Goal: Check status: Check status

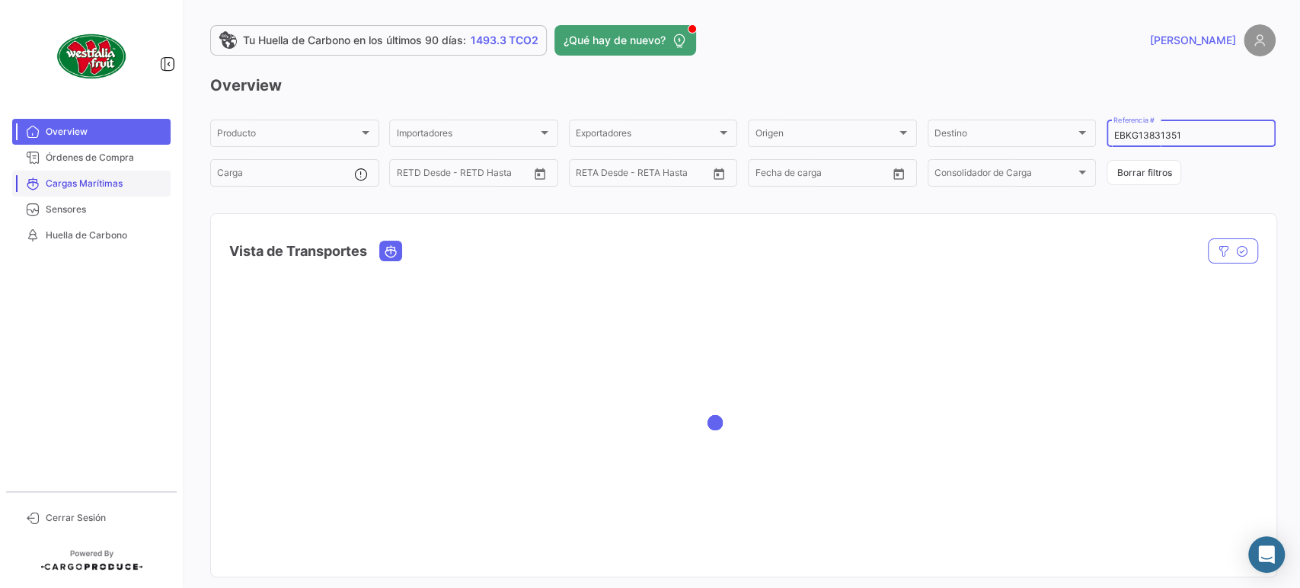
type input "EBKG13831351"
drag, startPoint x: 94, startPoint y: 184, endPoint x: 883, endPoint y: 179, distance: 789.8
click at [94, 184] on span "Cargas Marítimas" at bounding box center [105, 184] width 119 height 14
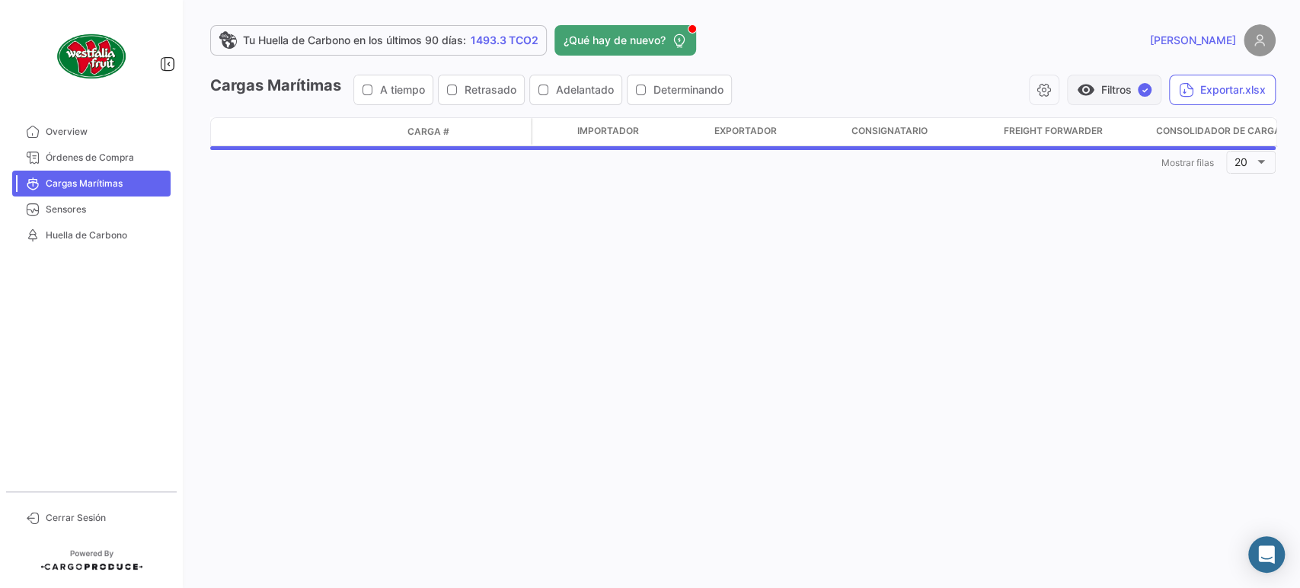
click at [1133, 84] on button "visibility Filtros ✓" at bounding box center [1114, 90] width 94 height 30
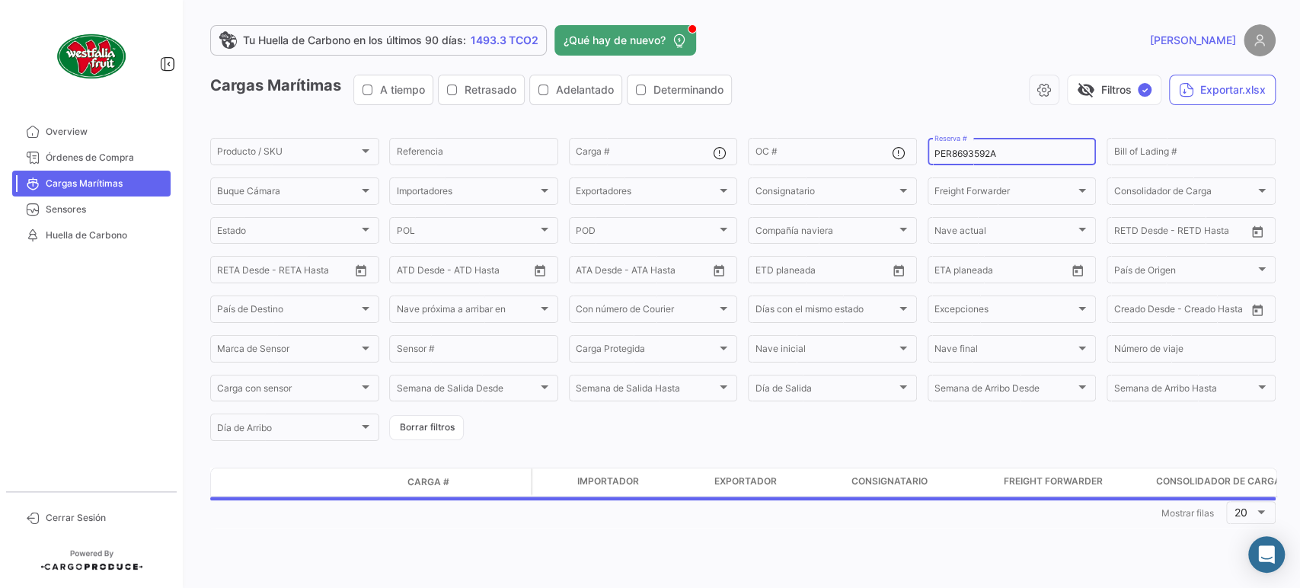
click at [992, 154] on input "PER8693592A" at bounding box center [1011, 154] width 155 height 11
paste input "EBKG13831351"
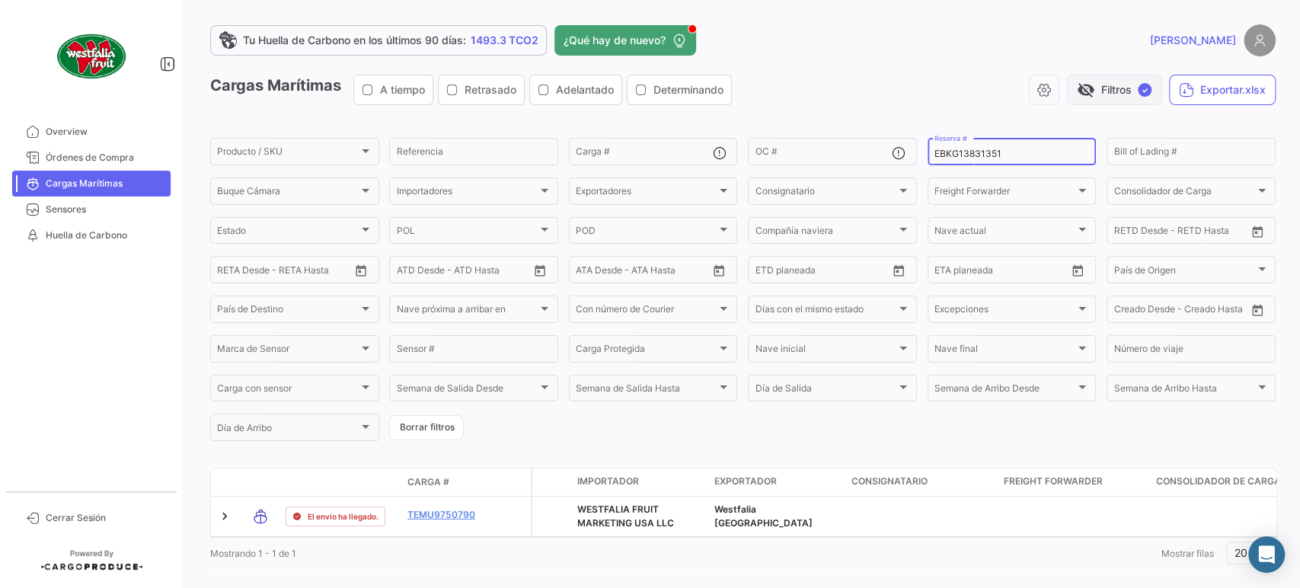
type input "EBKG13831351"
click at [1088, 85] on button "visibility_off Filtros ✓" at bounding box center [1114, 90] width 94 height 30
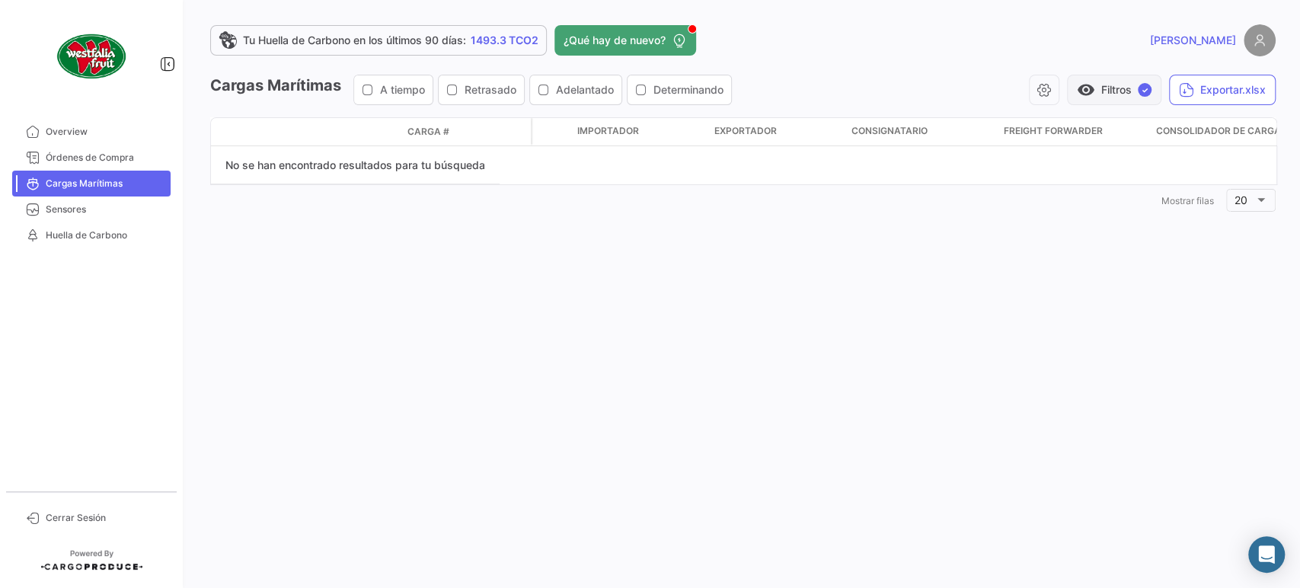
click at [1129, 80] on button "visibility Filtros ✓" at bounding box center [1114, 90] width 94 height 30
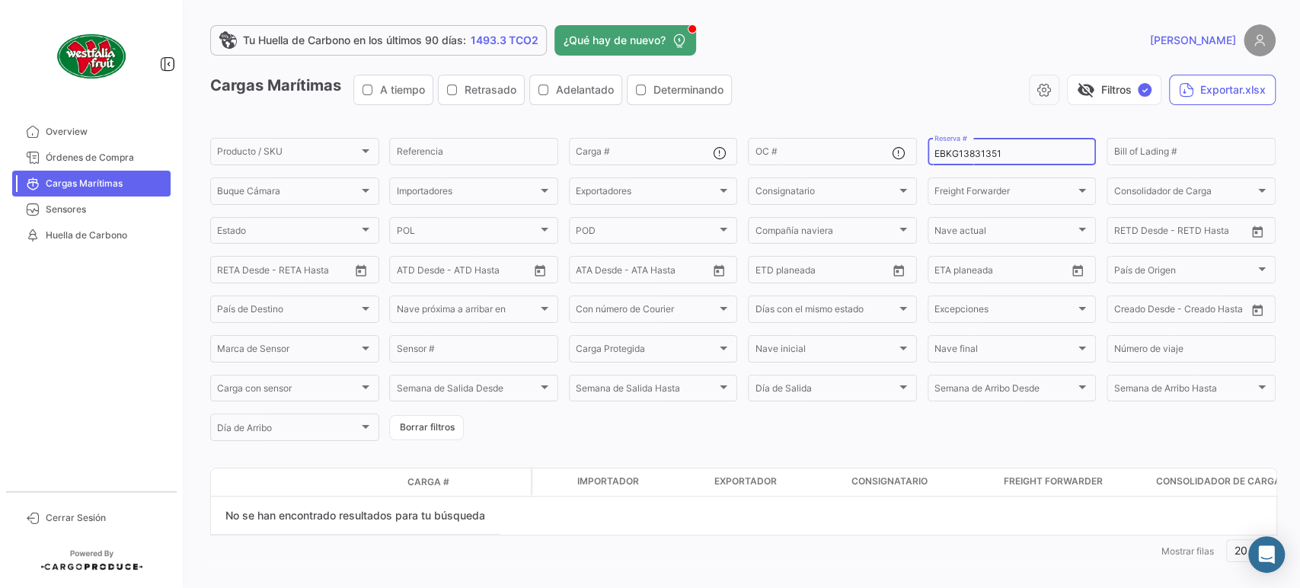
click at [1011, 150] on input "EBKG13831351" at bounding box center [1011, 154] width 155 height 11
click at [1091, 84] on button "visibility_off Filtros ✓" at bounding box center [1114, 90] width 94 height 30
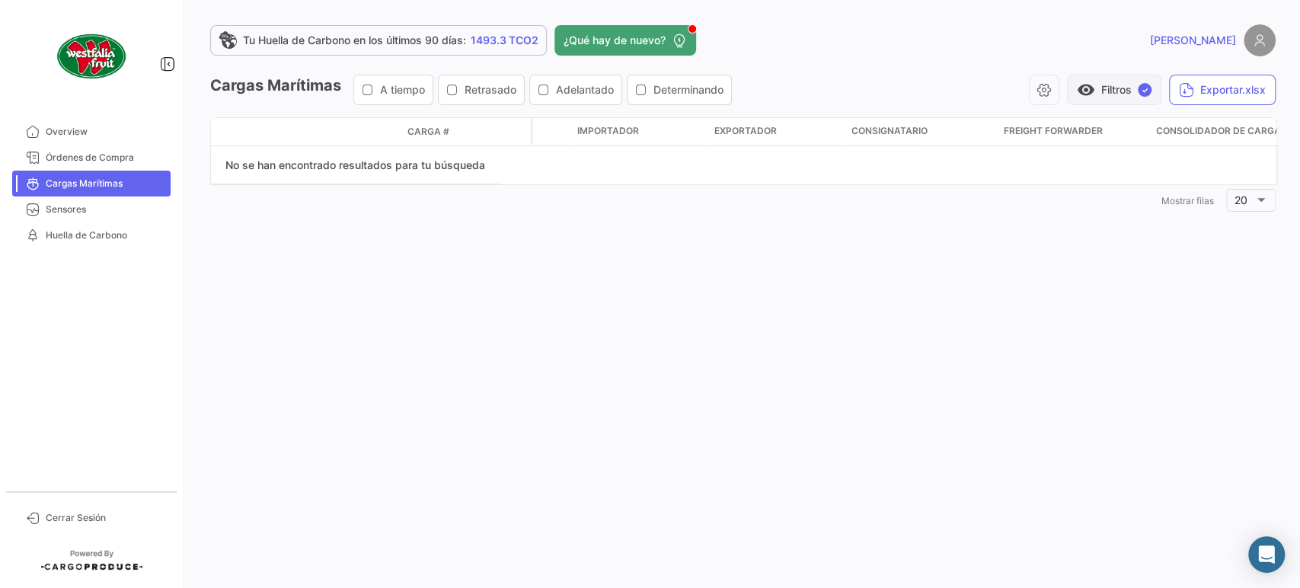
click at [1121, 88] on button "visibility Filtros ✓" at bounding box center [1114, 90] width 94 height 30
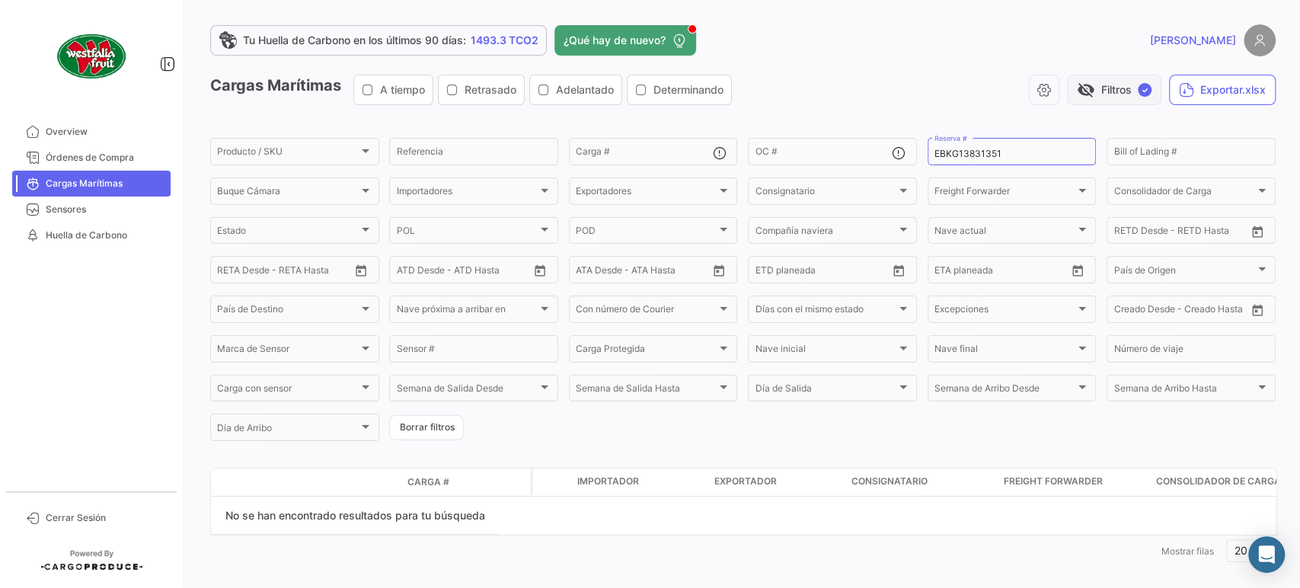
click at [1091, 92] on button "visibility_off Filtros ✓" at bounding box center [1114, 90] width 94 height 30
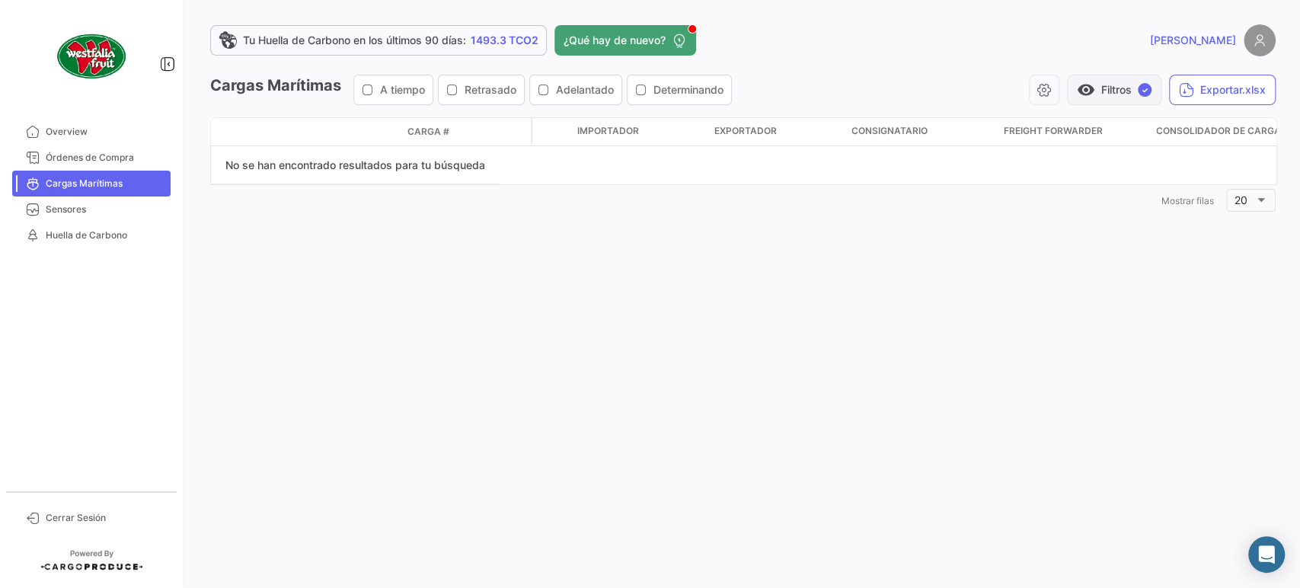
click at [1091, 92] on span "visibility" at bounding box center [1086, 90] width 18 height 18
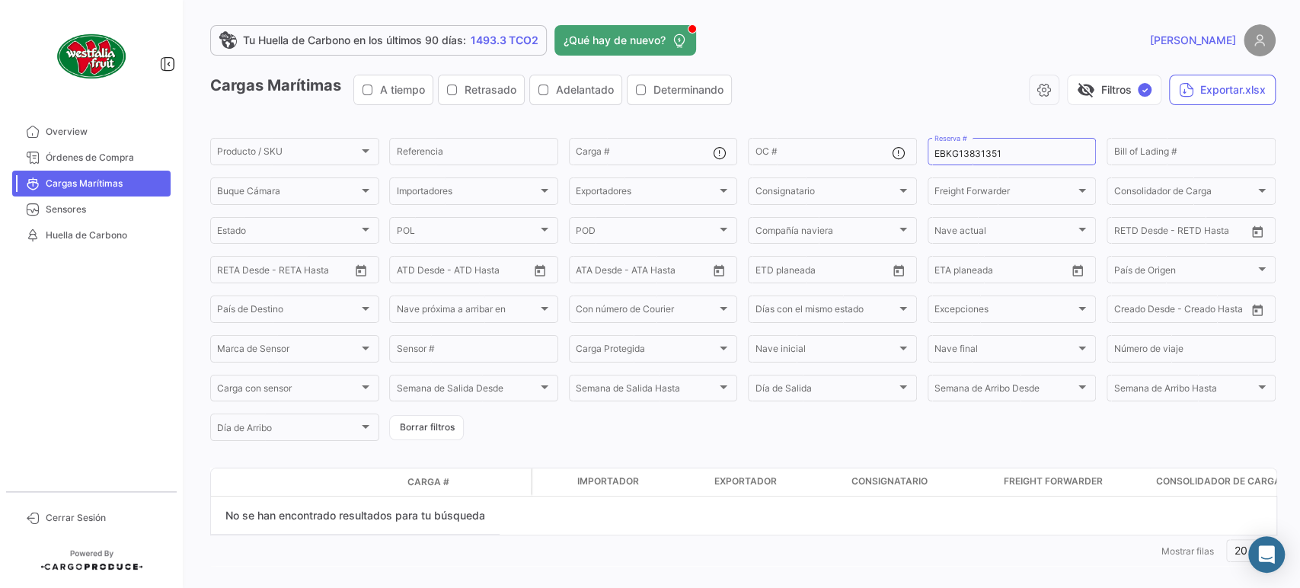
click at [5, 285] on mat-nav-list "Overview Órdenes de Compra Cargas Marítimas Sensores Huella de Carbono" at bounding box center [91, 299] width 183 height 372
click at [1077, 85] on span "visibility_off" at bounding box center [1086, 90] width 18 height 18
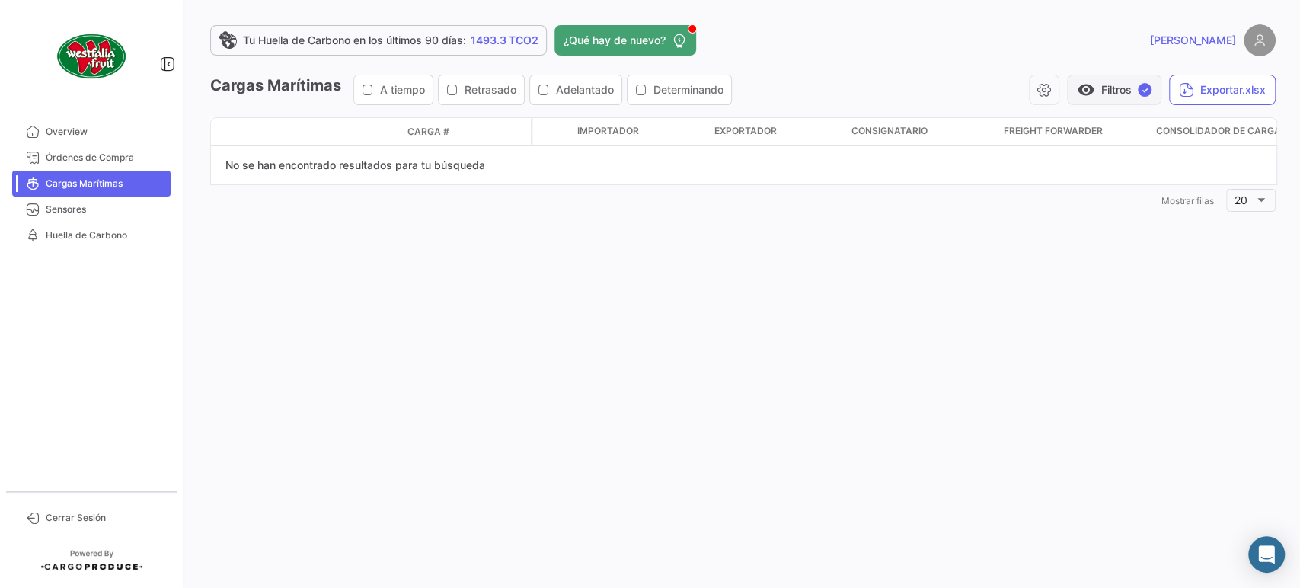
click at [1119, 88] on button "visibility Filtros ✓" at bounding box center [1114, 90] width 94 height 30
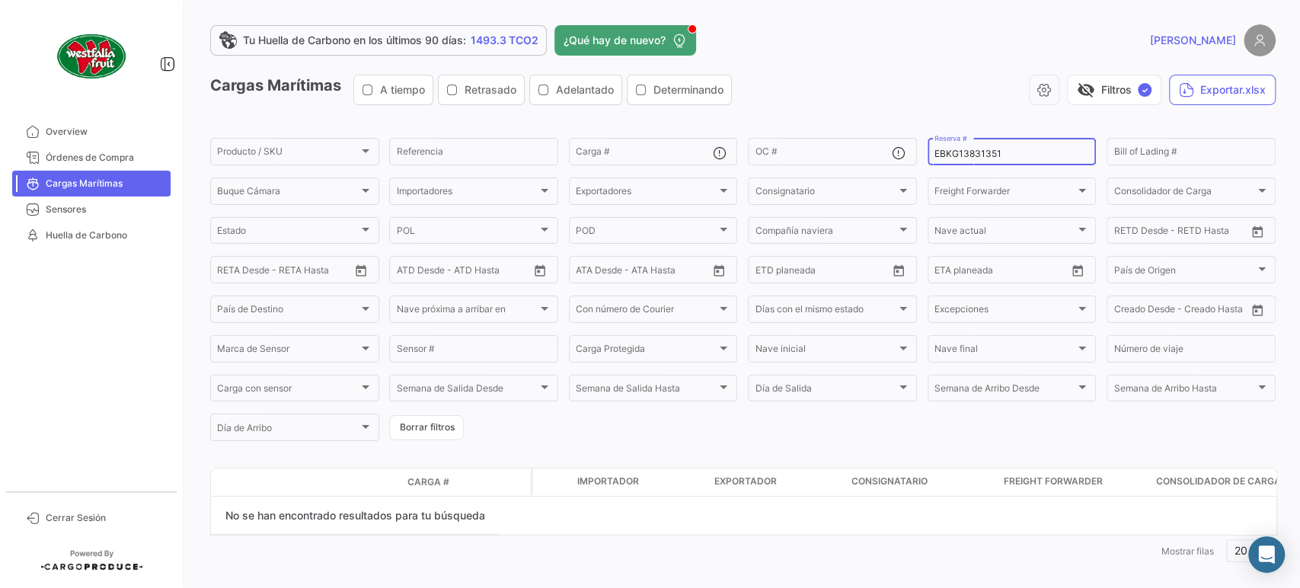
click at [1030, 163] on div "EBKG13831351 Reserva #" at bounding box center [1011, 151] width 155 height 30
click at [1022, 157] on input "EBKG13831351" at bounding box center [1011, 154] width 155 height 11
paste input "523042"
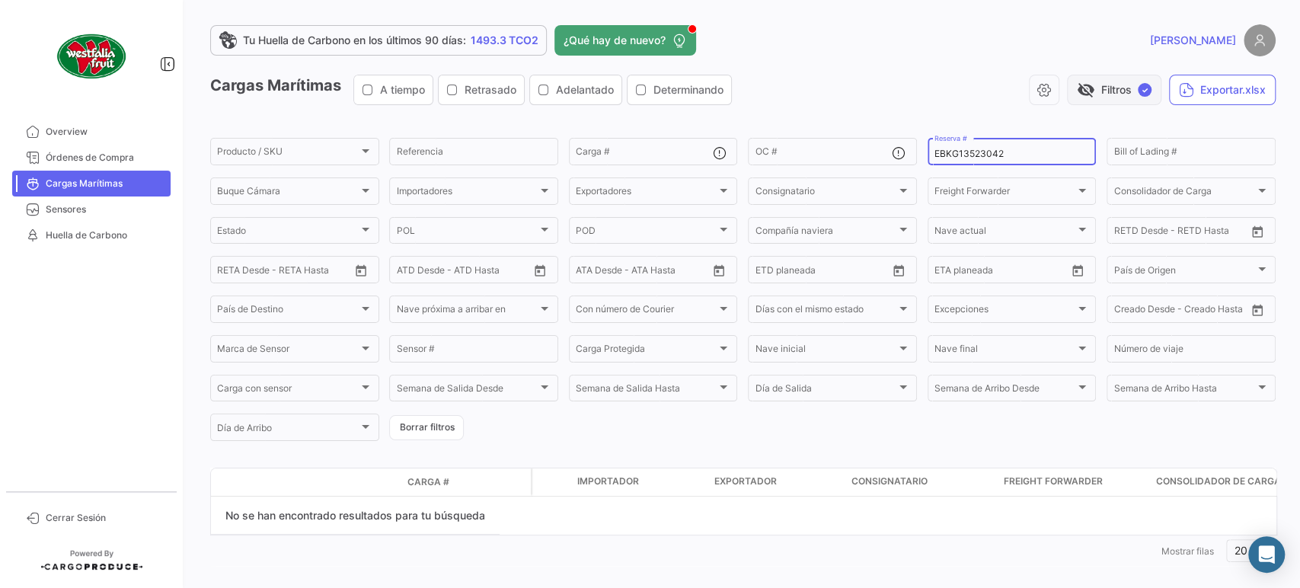
click at [1103, 92] on button "visibility_off Filtros ✓" at bounding box center [1114, 90] width 94 height 30
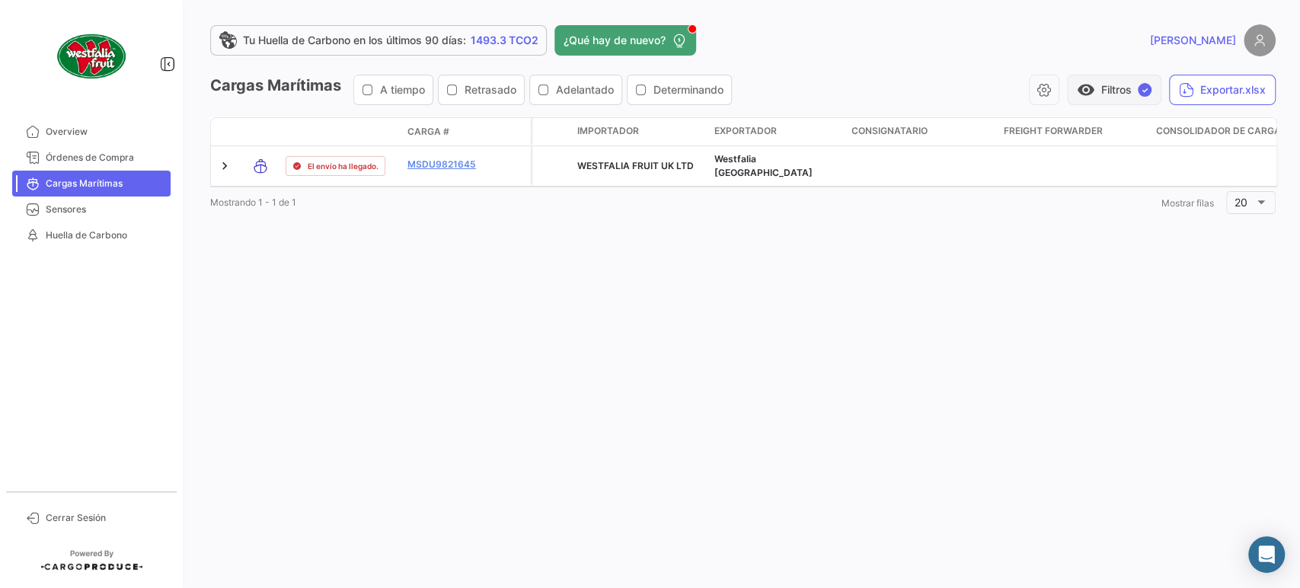
click at [1077, 86] on span "visibility" at bounding box center [1086, 90] width 18 height 18
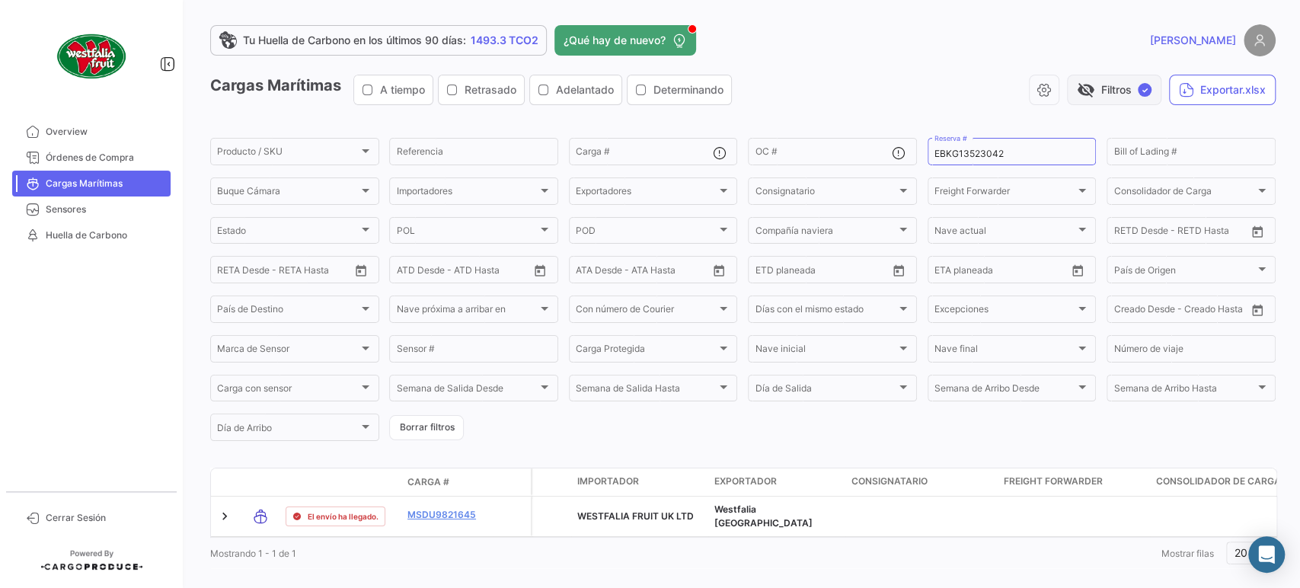
click at [1077, 86] on span "visibility_off" at bounding box center [1086, 90] width 18 height 18
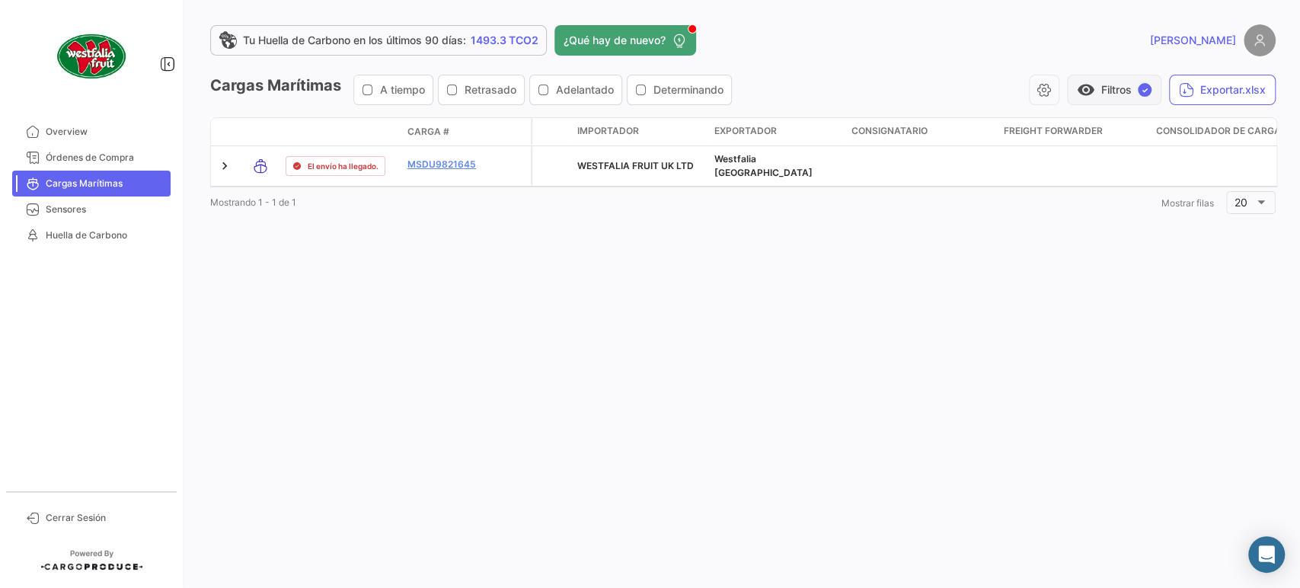
click at [1135, 94] on button "visibility Filtros ✓" at bounding box center [1114, 90] width 94 height 30
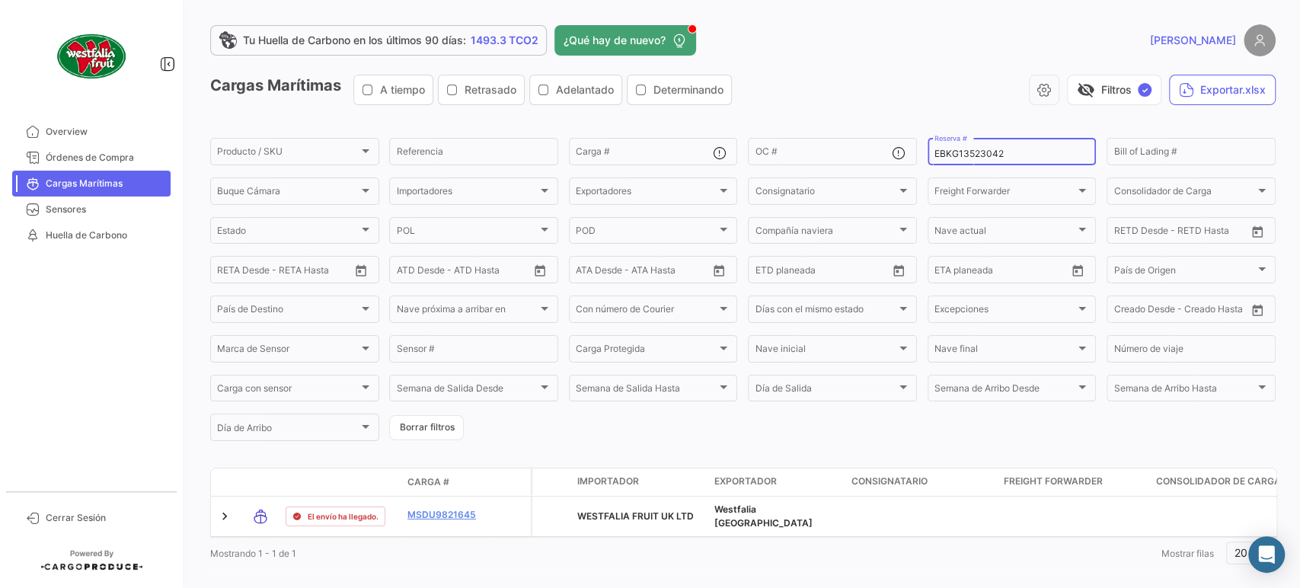
click at [997, 152] on input "EBKG13523042" at bounding box center [1011, 154] width 155 height 11
paste input "LMM0535688"
type input "LMM0535688"
click at [1085, 80] on button "visibility_off Filtros ✓" at bounding box center [1114, 90] width 94 height 30
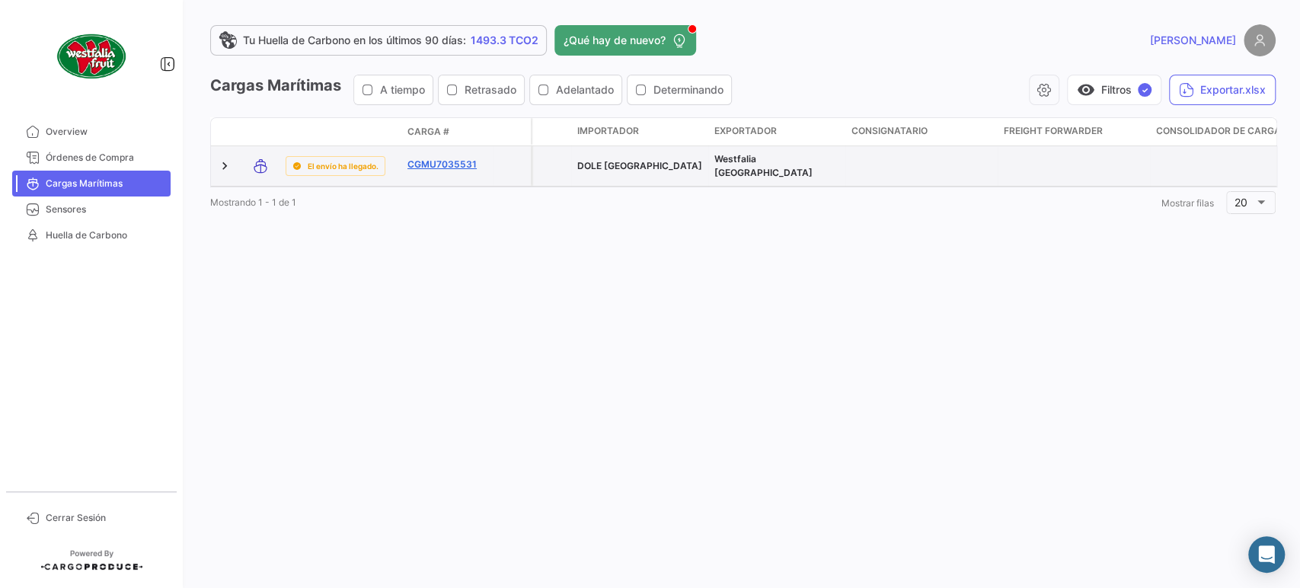
click at [455, 158] on link "CGMU7035531" at bounding box center [446, 165] width 79 height 14
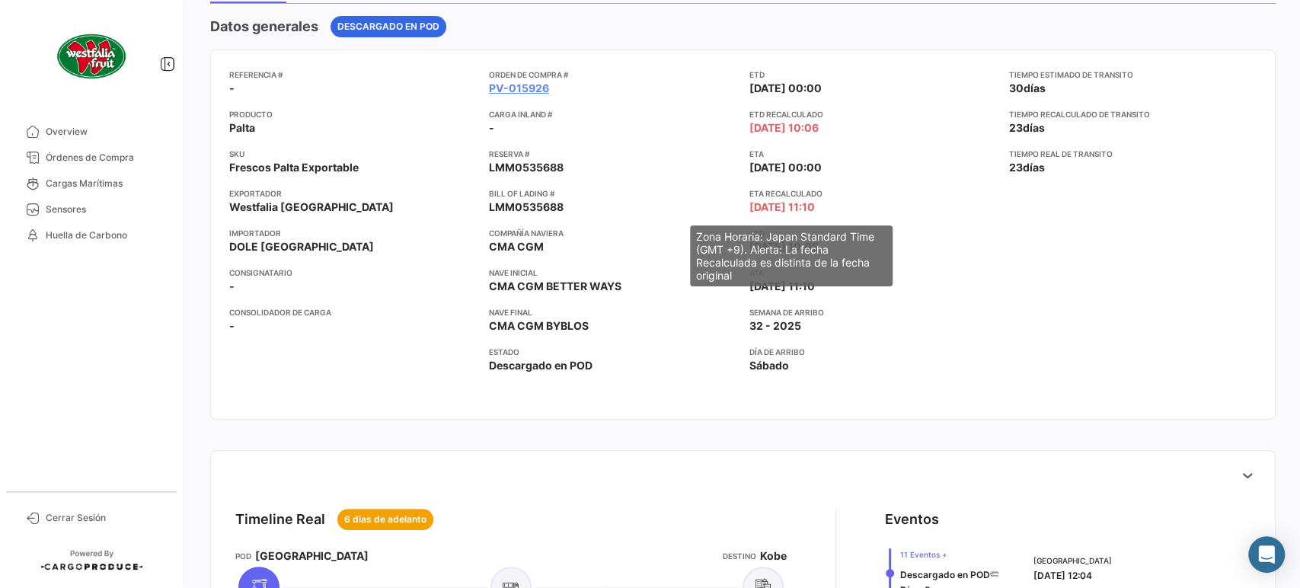
scroll to position [423, 0]
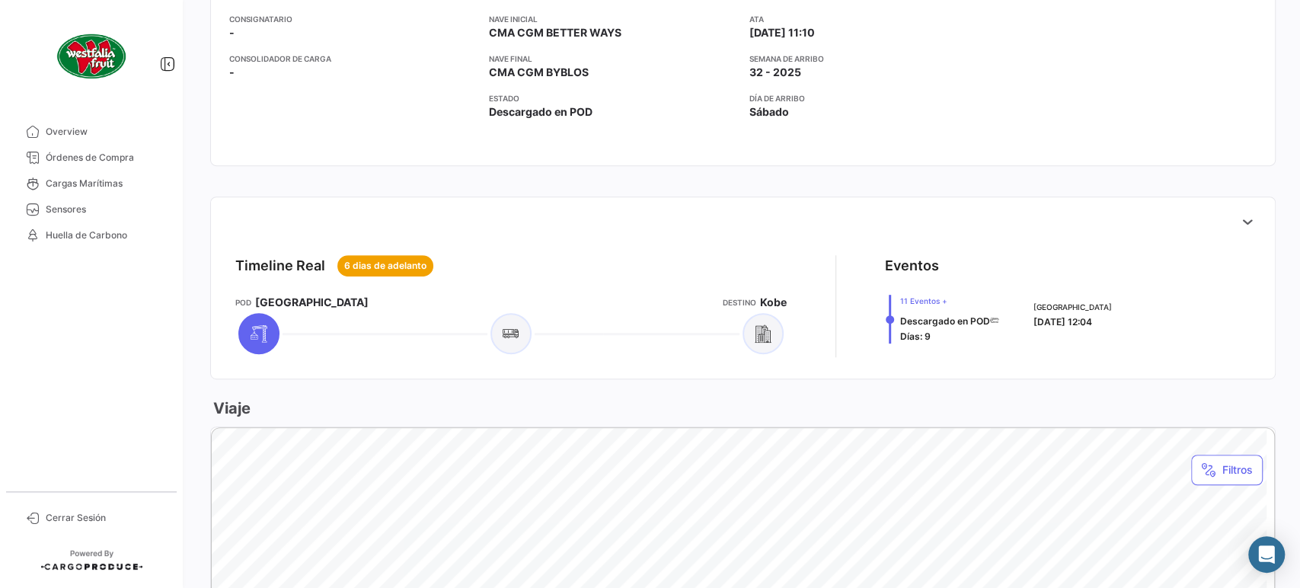
click at [1247, 222] on button at bounding box center [1247, 221] width 30 height 30
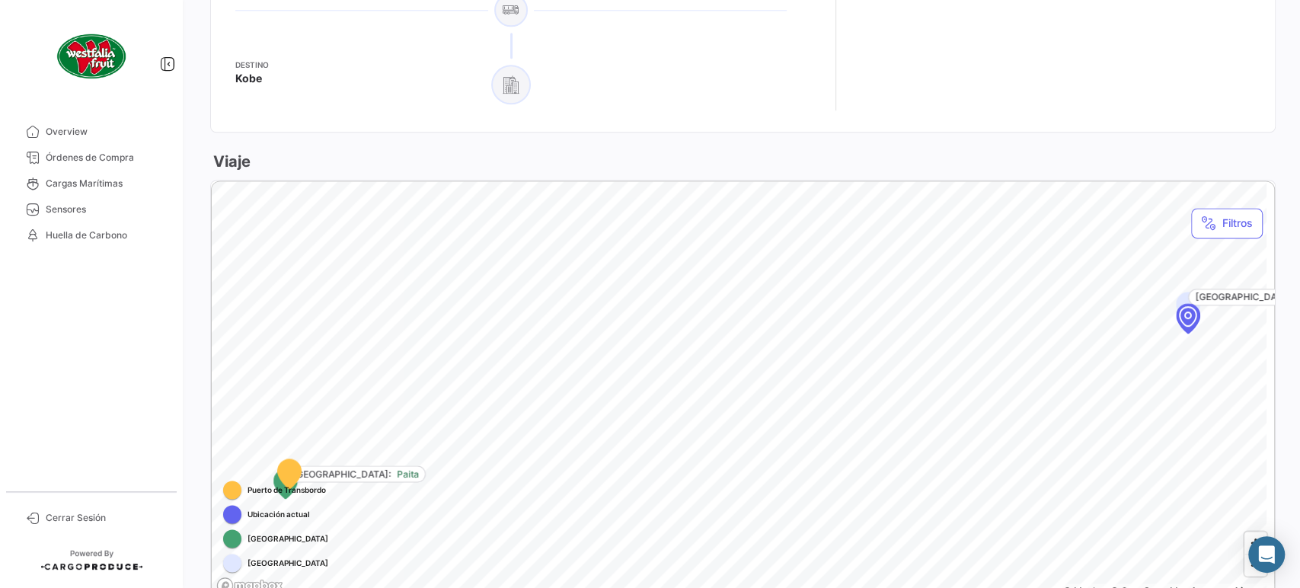
scroll to position [1412, 0]
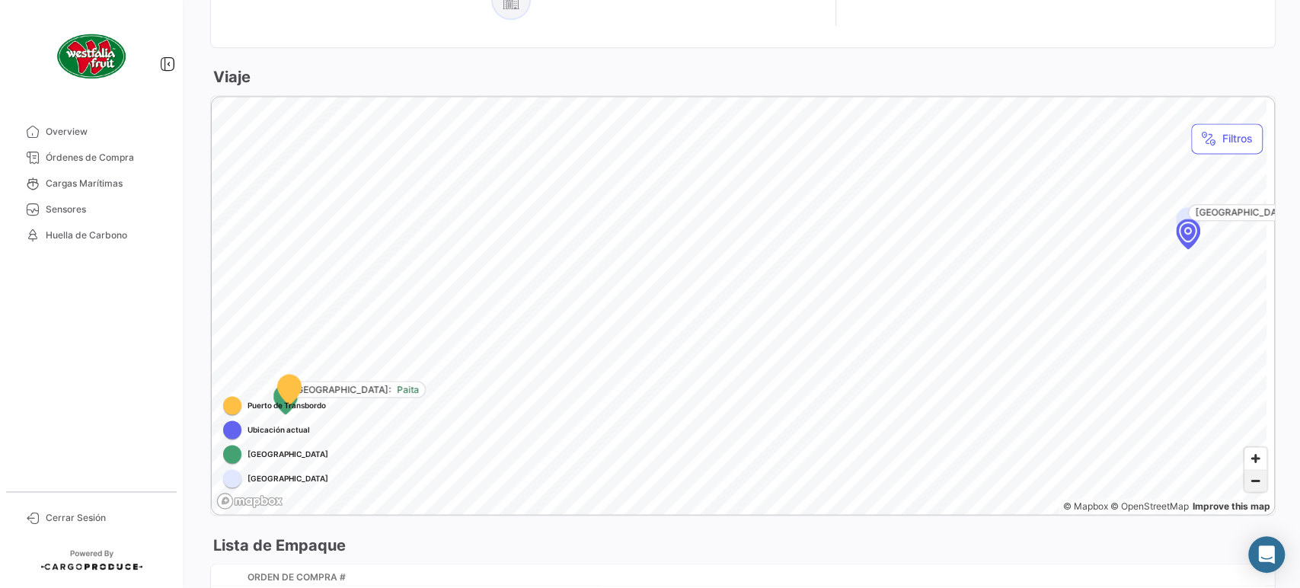
click at [1244, 479] on span "Zoom out" at bounding box center [1255, 480] width 22 height 21
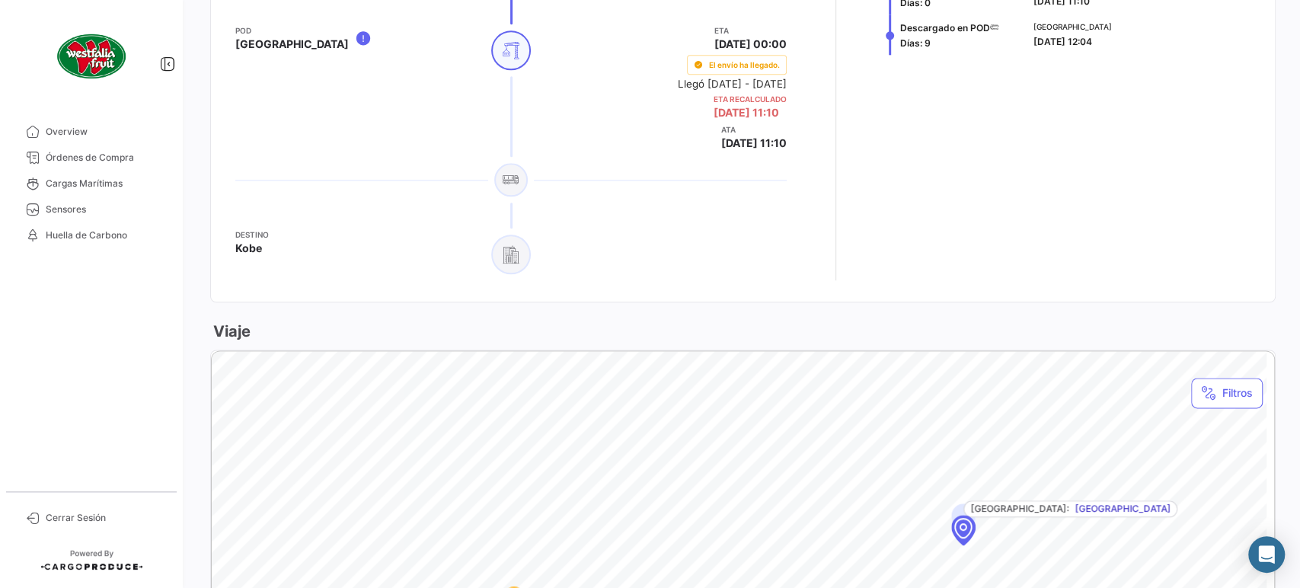
click at [964, 310] on div "Timeline Real 6 dias de adelanto [PERSON_NAME] [PERSON_NAME] ETD [DATE] 00:00 E…" at bounding box center [742, 178] width 1065 height 1432
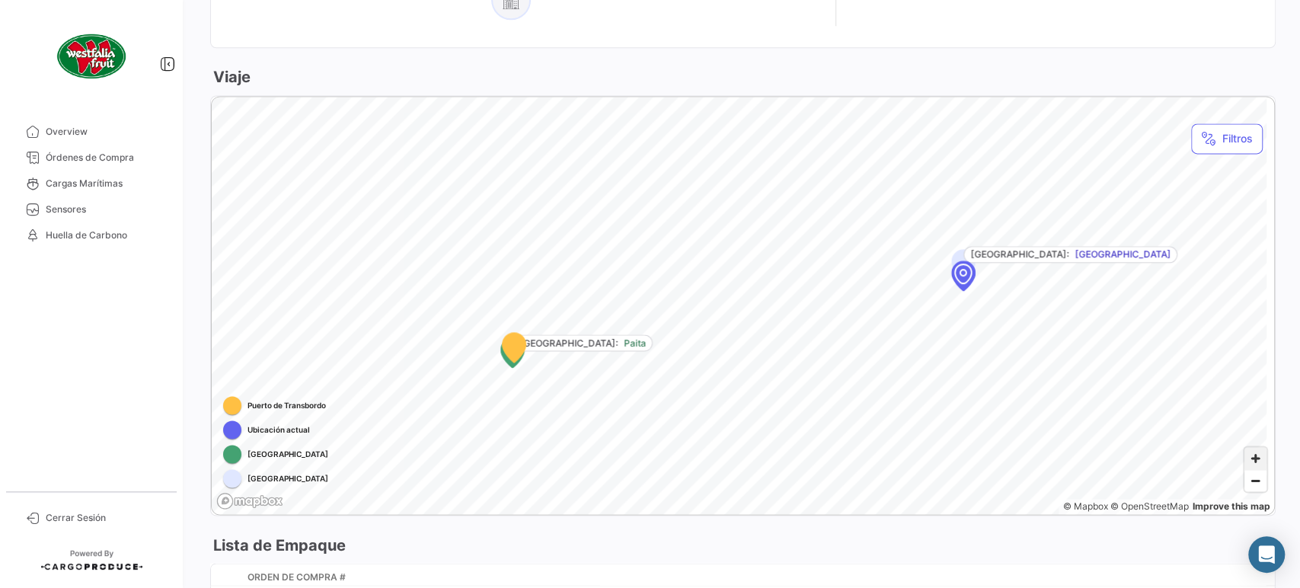
click at [1251, 452] on span "Zoom in" at bounding box center [1255, 458] width 22 height 22
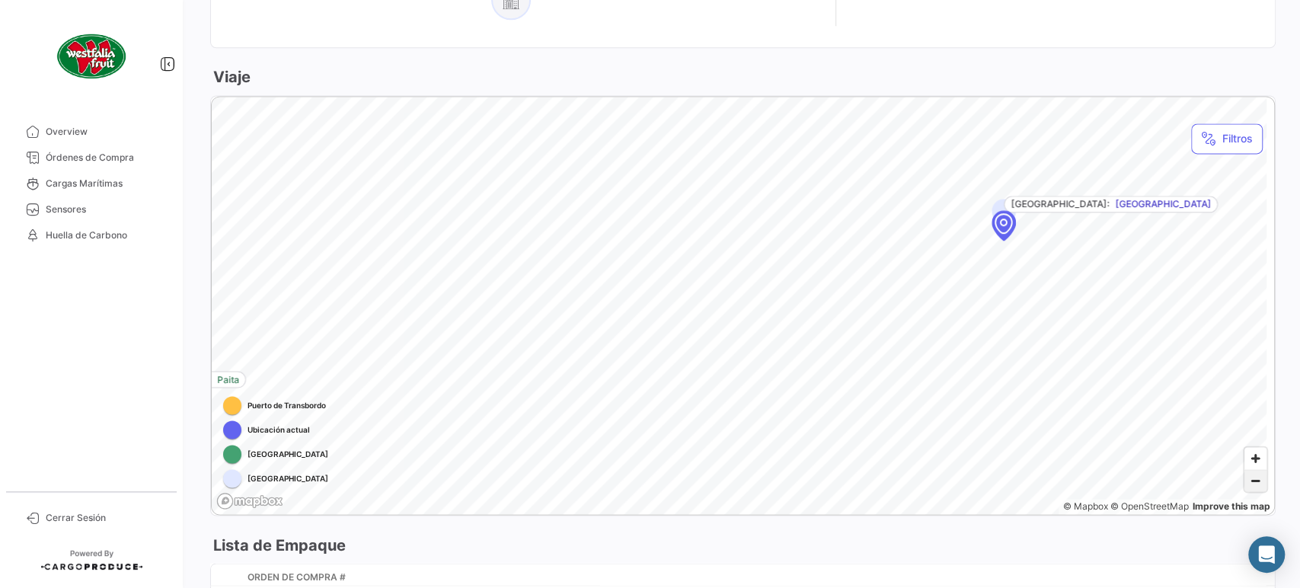
click at [1244, 487] on span "Zoom out" at bounding box center [1255, 480] width 22 height 21
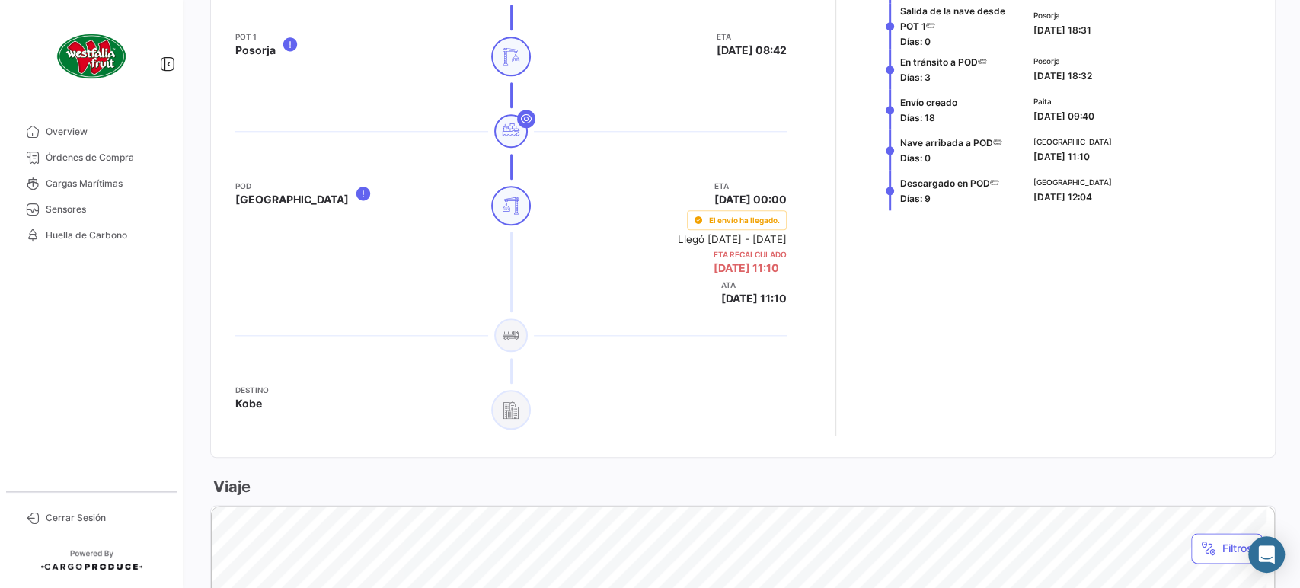
scroll to position [904, 0]
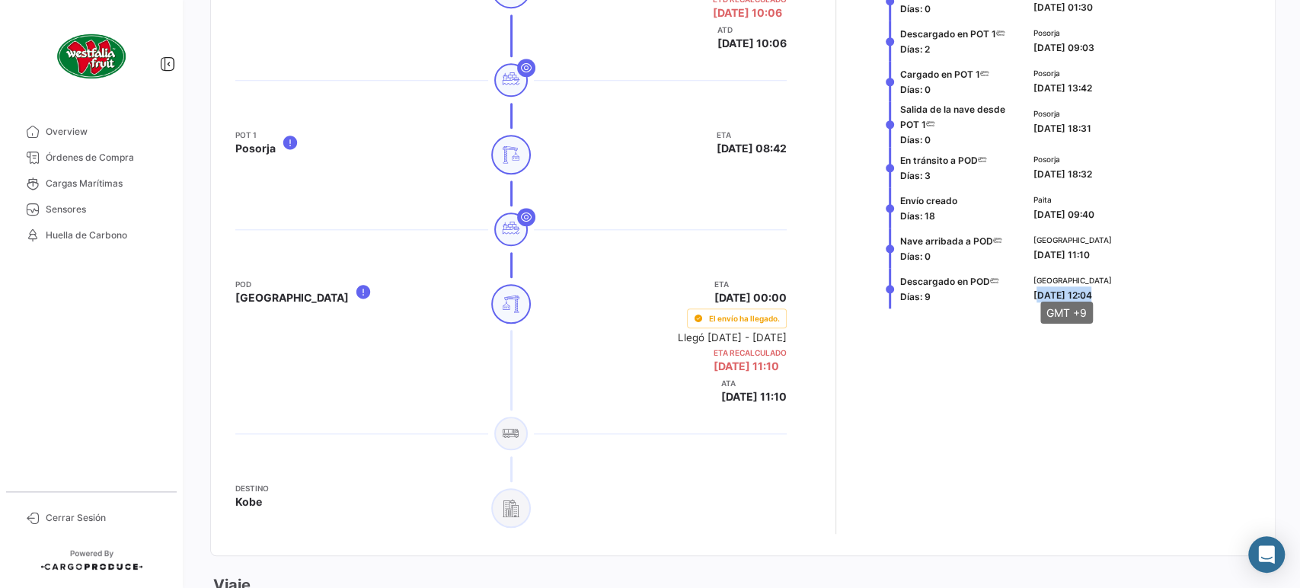
drag, startPoint x: 1018, startPoint y: 282, endPoint x: 1083, endPoint y: 283, distance: 64.8
click at [1083, 283] on div "Descargado en POD Días: 9 [GEOGRAPHIC_DATA] [DATE] 12:04" at bounding box center [1068, 288] width 366 height 40
click at [1142, 283] on div "[GEOGRAPHIC_DATA] [DATE] 12:04" at bounding box center [1139, 288] width 212 height 28
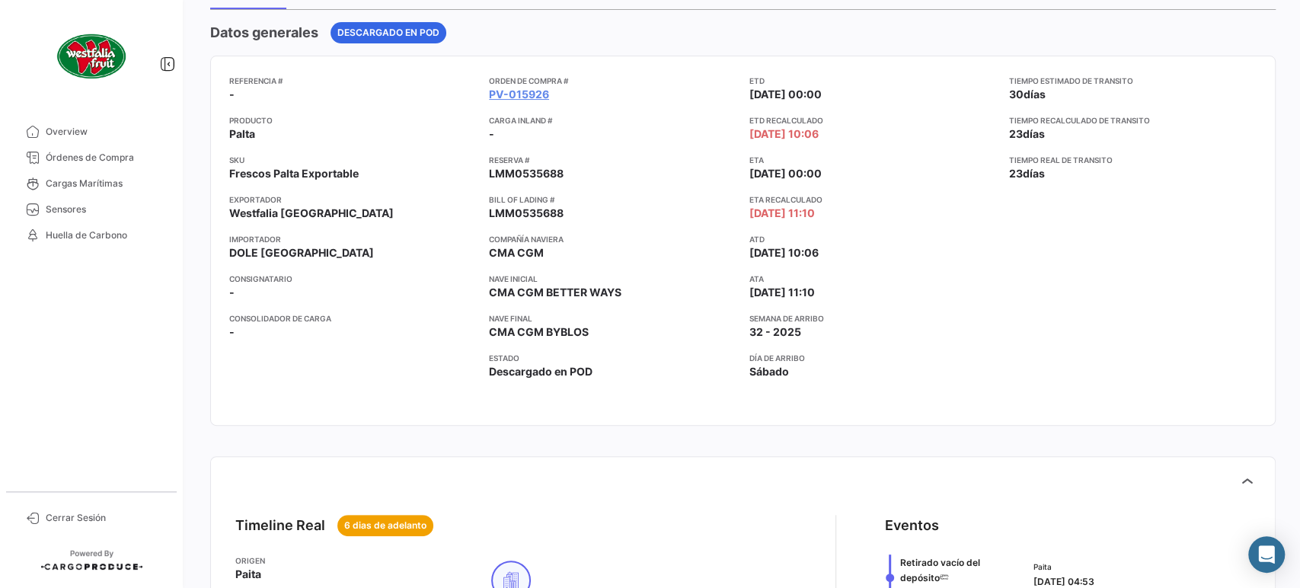
scroll to position [0, 0]
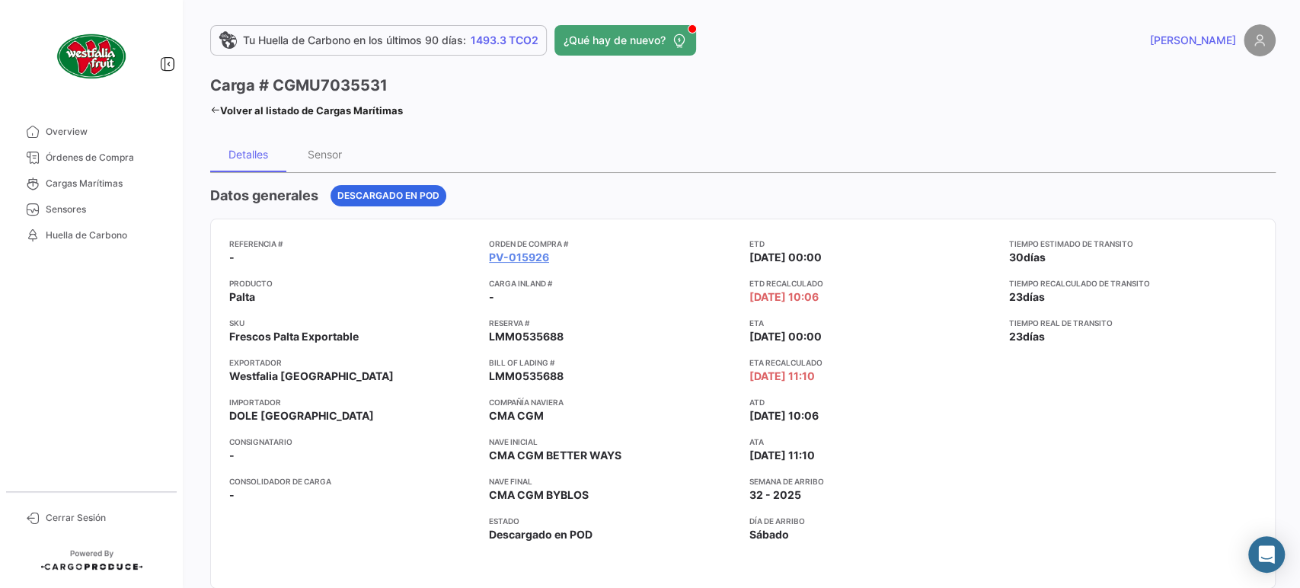
click at [319, 122] on mat-toolbar-row "Carga # CGMU7035531 Volver al listado de Cargas Marítimas" at bounding box center [742, 99] width 1065 height 49
click at [315, 116] on link "Volver al listado de Cargas Marítimas" at bounding box center [306, 110] width 193 height 21
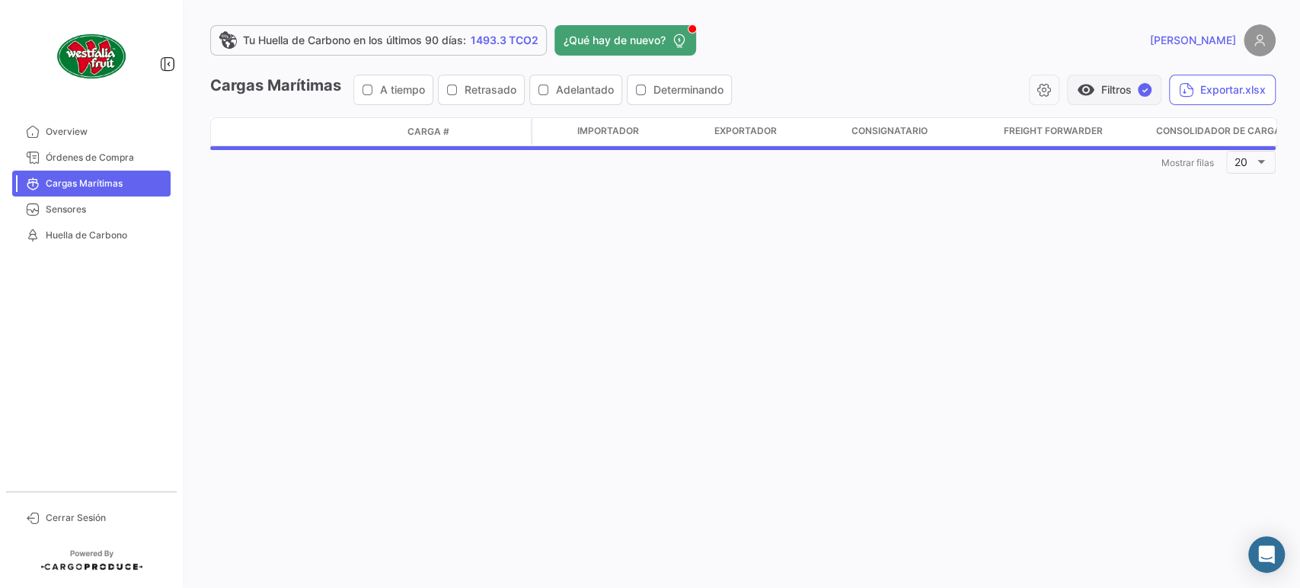
click at [1085, 85] on span "visibility" at bounding box center [1086, 90] width 18 height 18
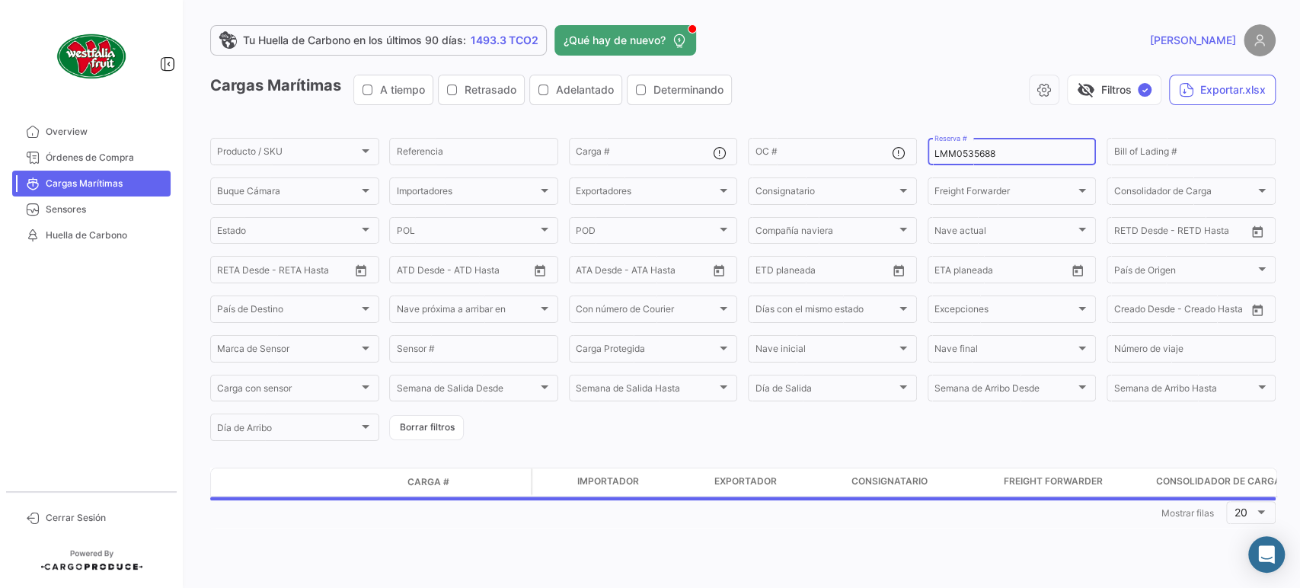
click at [989, 147] on div "LMM0535688 Reserva #" at bounding box center [1011, 151] width 155 height 30
click at [979, 157] on input "LMM0535688" at bounding box center [1011, 154] width 155 height 11
paste input "2309913370"
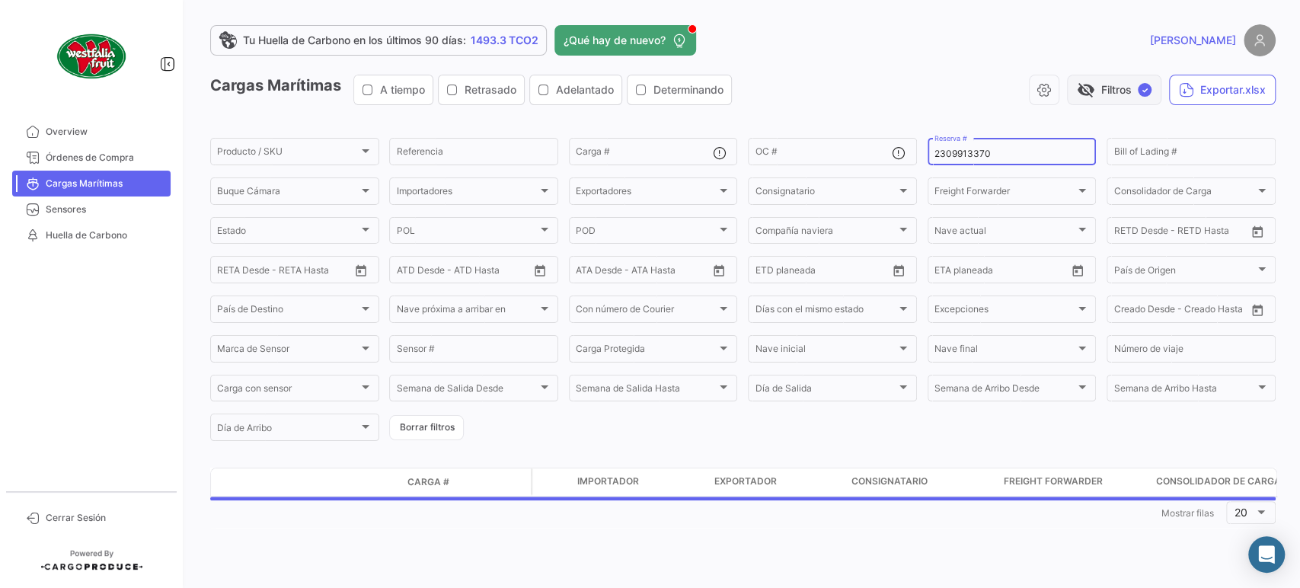
type input "2309913370"
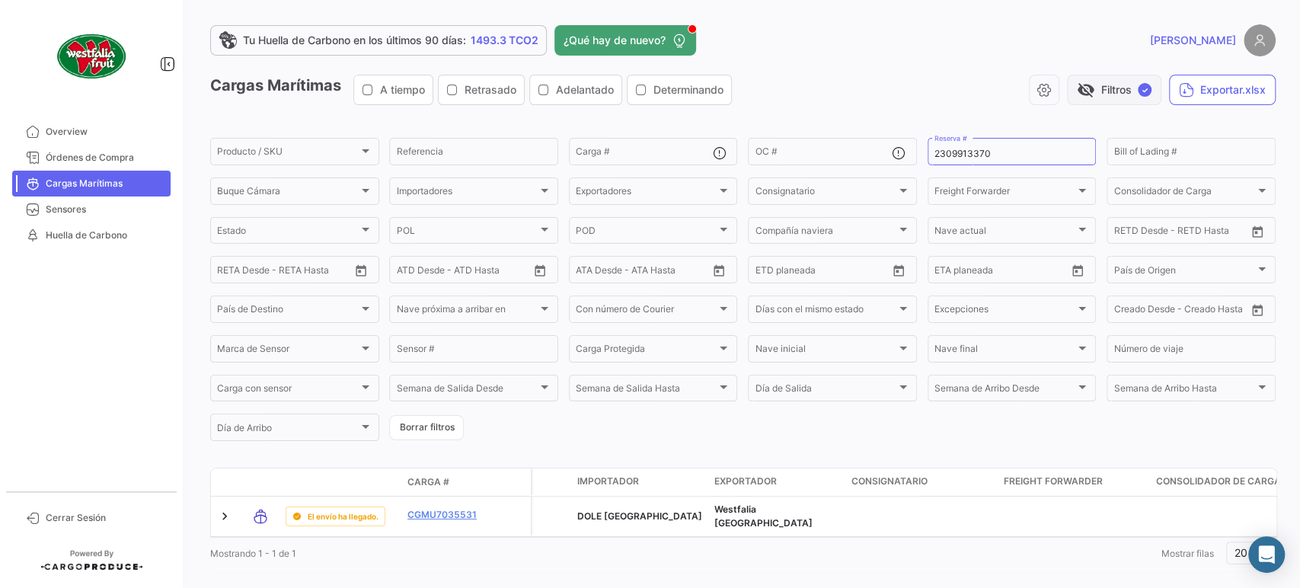
click at [1126, 90] on button "visibility_off Filtros ✓" at bounding box center [1114, 90] width 94 height 30
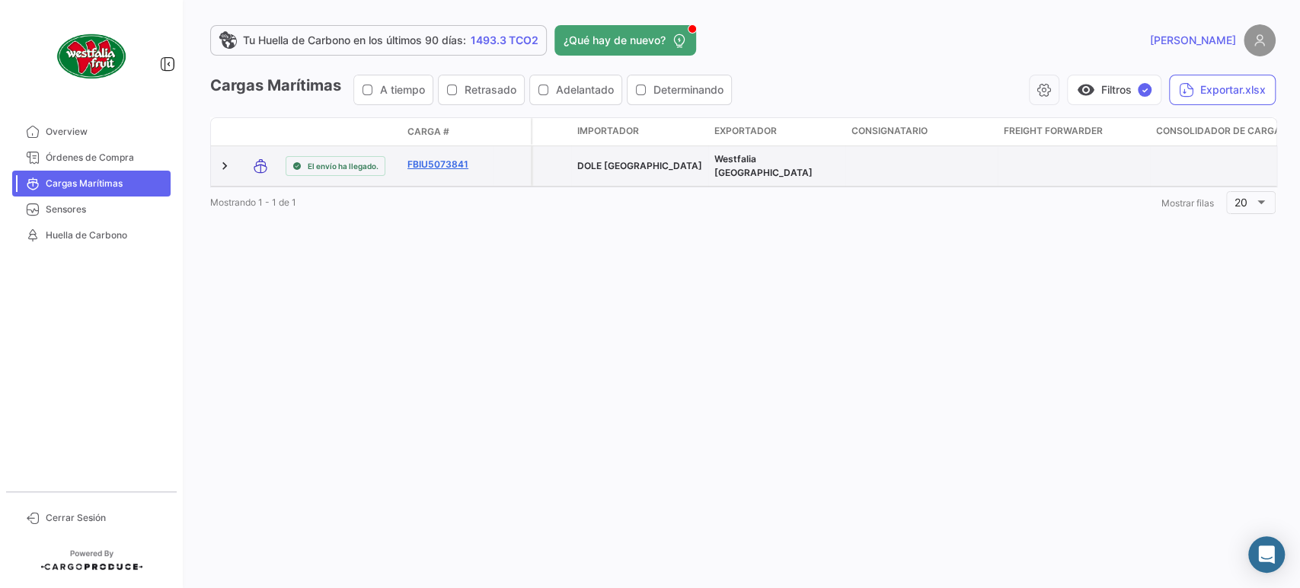
click at [426, 165] on link "FBIU5073841" at bounding box center [446, 165] width 79 height 14
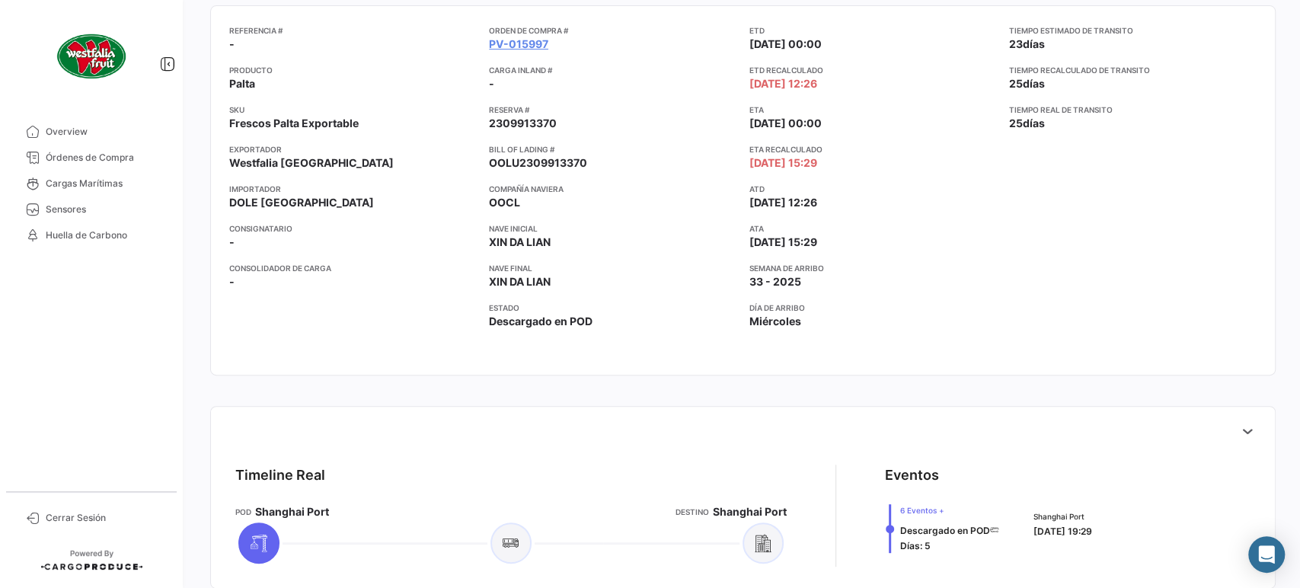
scroll to position [423, 0]
